Goal: Find specific page/section: Find specific page/section

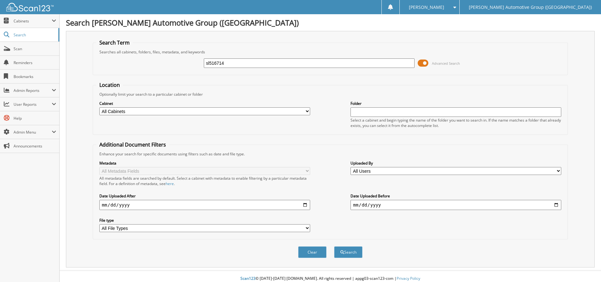
type input "sl516714"
click at [334, 246] on button "Search" at bounding box center [348, 252] width 28 height 12
